Goal: Transaction & Acquisition: Purchase product/service

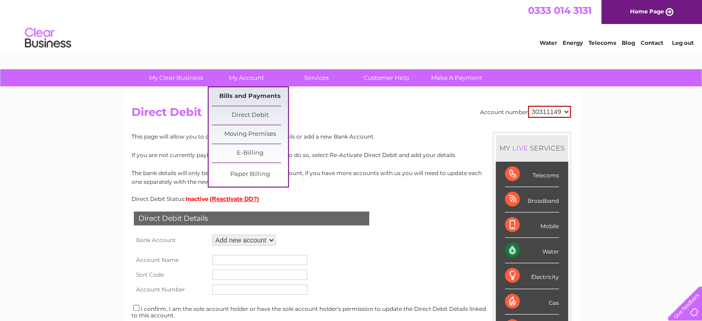
click at [242, 96] on link "Bills and Payments" at bounding box center [250, 96] width 76 height 18
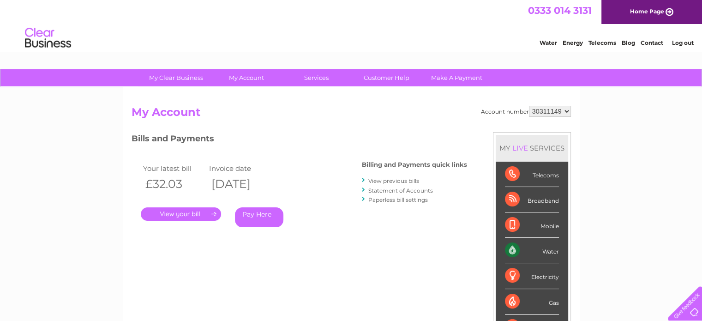
click at [257, 221] on link "Pay Here" at bounding box center [259, 217] width 48 height 20
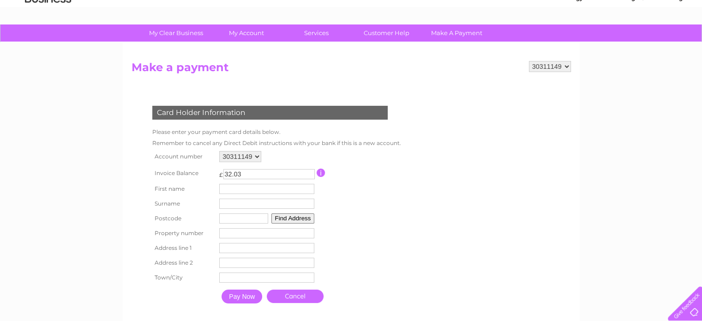
scroll to position [46, 0]
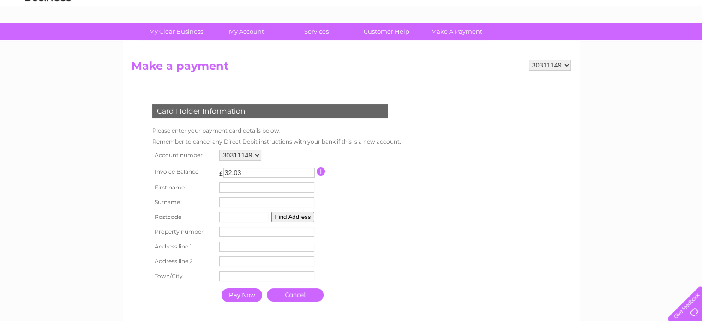
click at [245, 183] on input "text" at bounding box center [266, 187] width 95 height 10
type input "Keith"
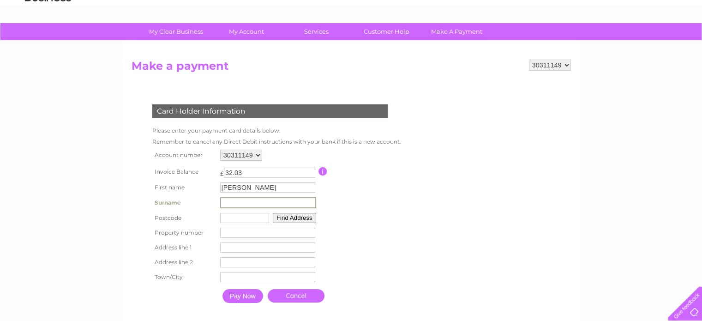
click at [238, 199] on input "text" at bounding box center [268, 202] width 96 height 11
type input "Mitchell"
click at [225, 217] on input "text" at bounding box center [243, 217] width 49 height 10
type input "EH20 9LZ"
click at [279, 219] on button "Find Address" at bounding box center [292, 217] width 43 height 10
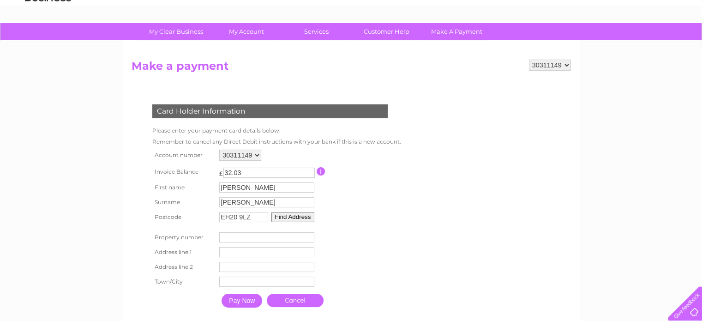
click at [232, 241] on input "number" at bounding box center [266, 237] width 95 height 10
click at [310, 238] on input "-1" at bounding box center [266, 237] width 95 height 10
type input "-2"
click at [310, 238] on input "-2" at bounding box center [266, 237] width 95 height 10
drag, startPoint x: 235, startPoint y: 238, endPoint x: 180, endPoint y: 231, distance: 55.8
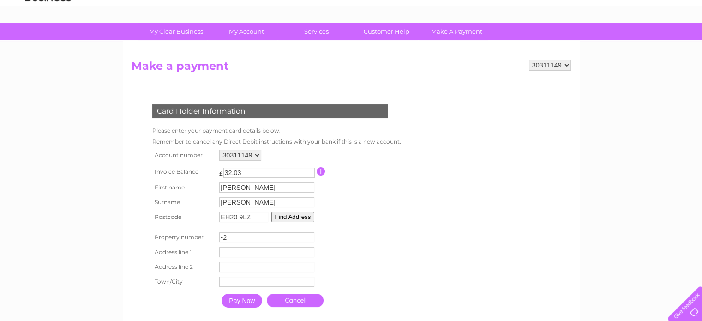
click at [183, 231] on tr "Property number -2 Property Number" at bounding box center [274, 237] width 249 height 15
type input "8"
type input "58"
click at [242, 251] on input "text" at bounding box center [268, 252] width 96 height 11
type input "Imex Business Centre"
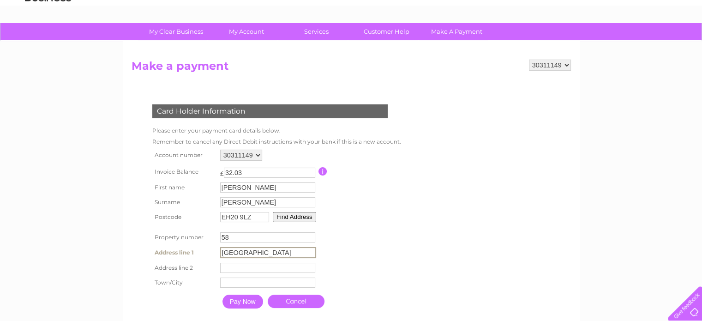
click at [252, 264] on input "text" at bounding box center [267, 268] width 95 height 10
type input "Dryden Raod"
click at [263, 284] on input "text" at bounding box center [268, 282] width 96 height 11
type input "Loanhead"
click at [383, 287] on table "Account number 30311149 Invoice Balance £ 32.03 First name Keith Surname 58" at bounding box center [276, 230] width 252 height 166
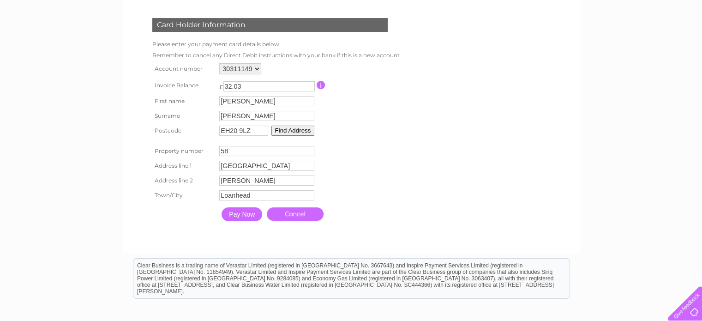
scroll to position [139, 0]
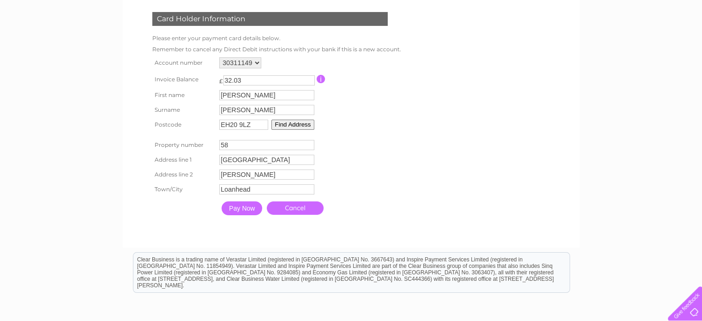
click at [246, 211] on input "Pay Now" at bounding box center [242, 208] width 41 height 14
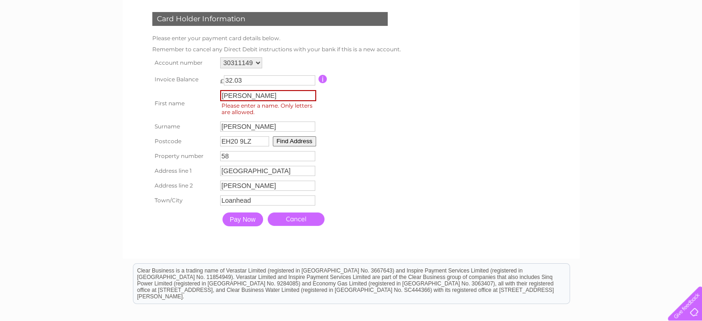
click at [265, 94] on input "Keith" at bounding box center [268, 95] width 96 height 11
drag, startPoint x: 263, startPoint y: 94, endPoint x: 216, endPoint y: 90, distance: 47.7
click at [216, 90] on tr "First name Keith First name Please enter a name. Only letters are allowed." at bounding box center [276, 103] width 252 height 31
type input "Keith"
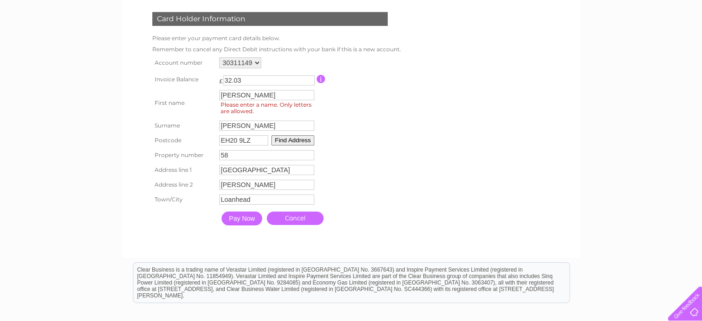
click at [413, 140] on form "30311149 Make a payment Card Holder Information Please enter your payment card …" at bounding box center [352, 107] width 440 height 281
click at [238, 223] on input "Pay Now" at bounding box center [242, 218] width 41 height 14
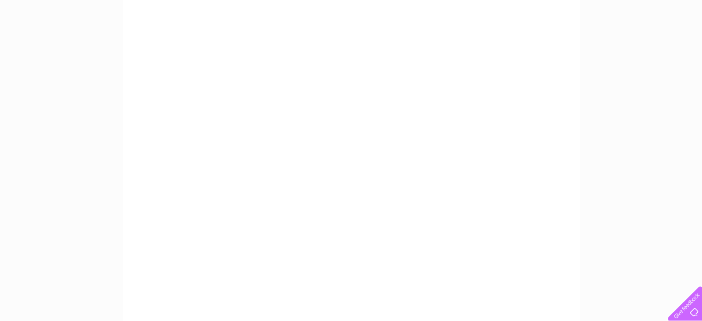
scroll to position [125, 0]
